Goal: Communication & Community: Answer question/provide support

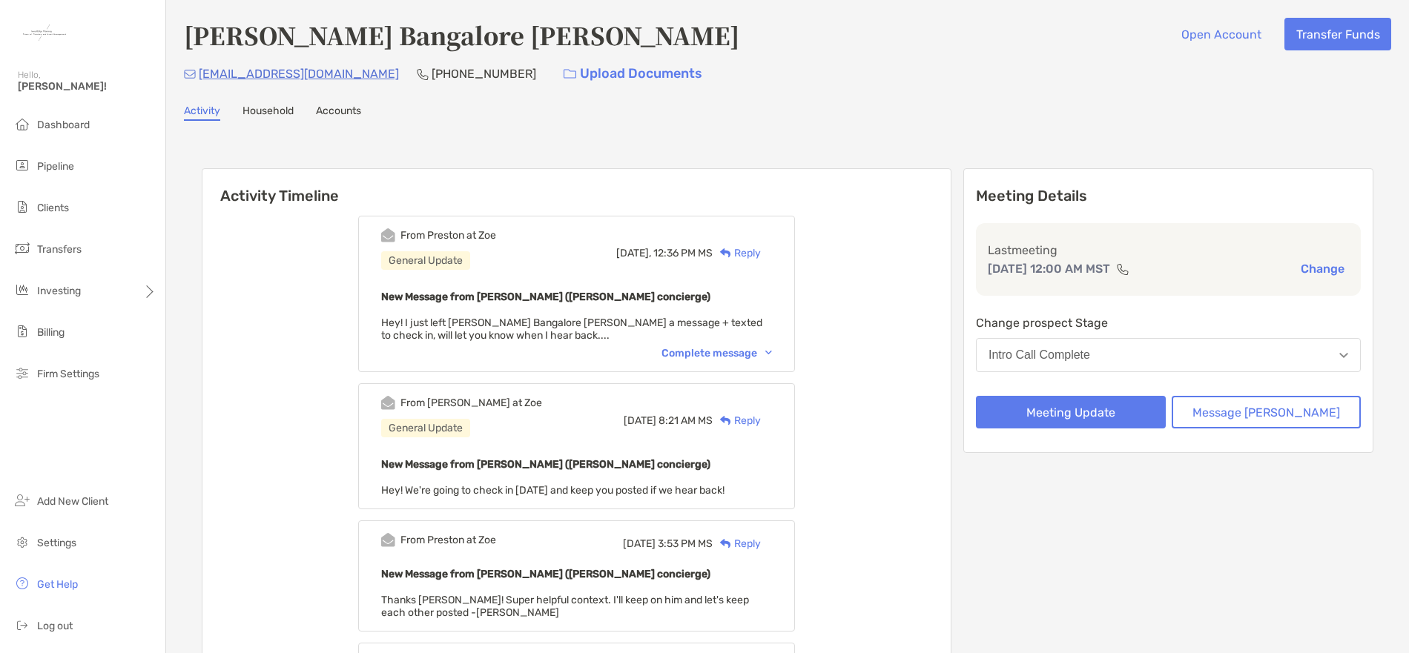
click at [761, 255] on div "Reply" at bounding box center [737, 253] width 48 height 16
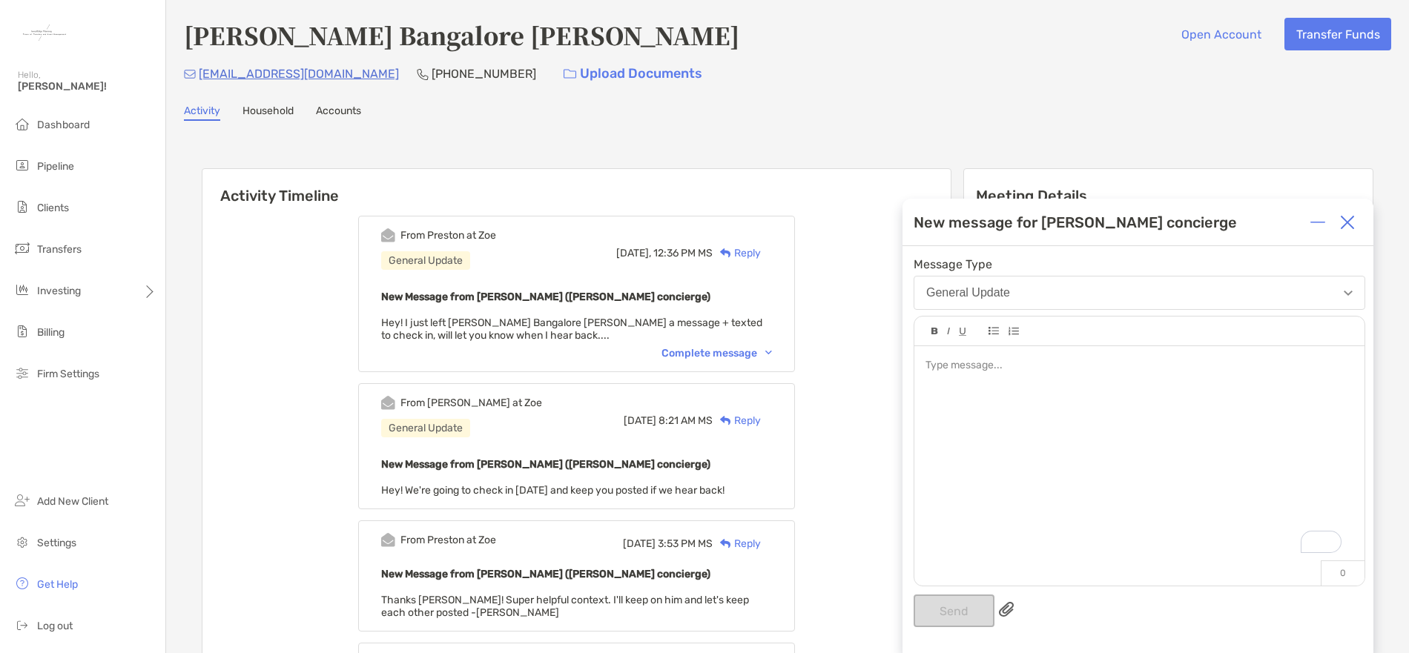
click at [1077, 403] on div "To enrich screen reader interactions, please activate Accessibility in Grammarl…" at bounding box center [1139, 458] width 450 height 225
click at [954, 606] on button "Send" at bounding box center [954, 611] width 81 height 33
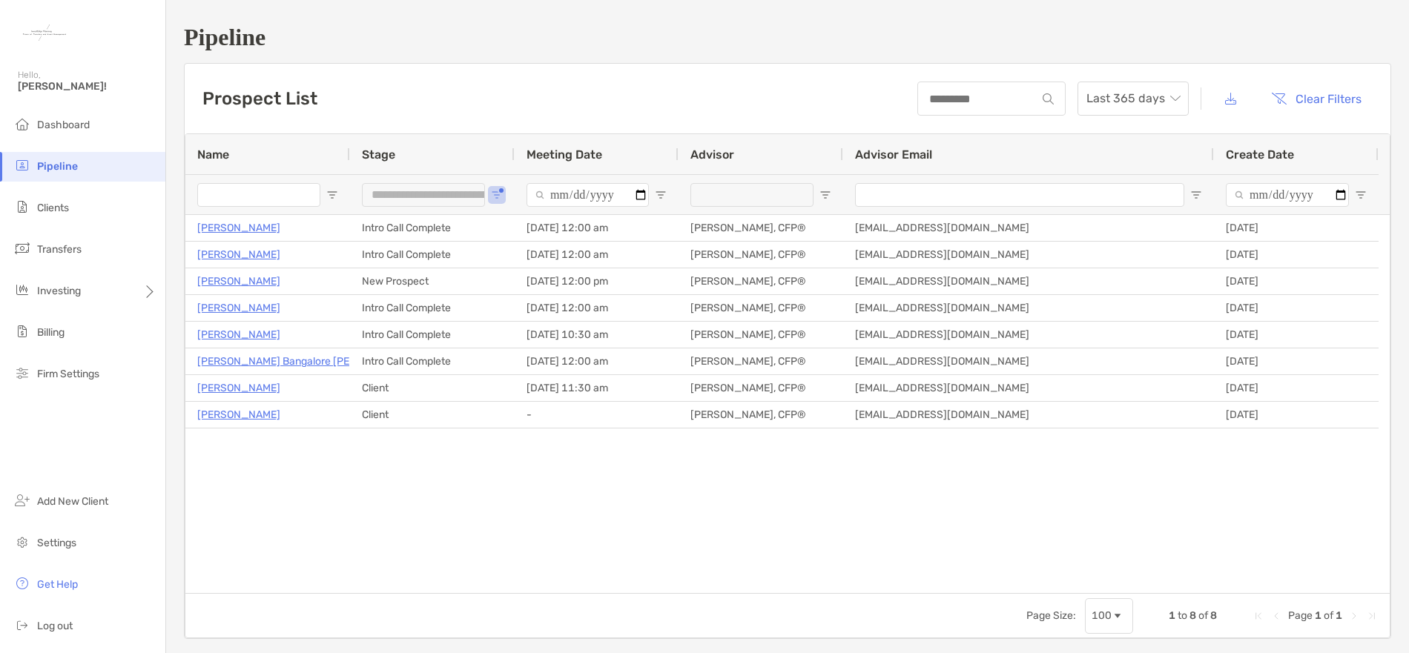
click at [535, 93] on div "Prospect List Last 365 days Clear Filters" at bounding box center [788, 99] width 1206 height 70
